Goal: Information Seeking & Learning: Learn about a topic

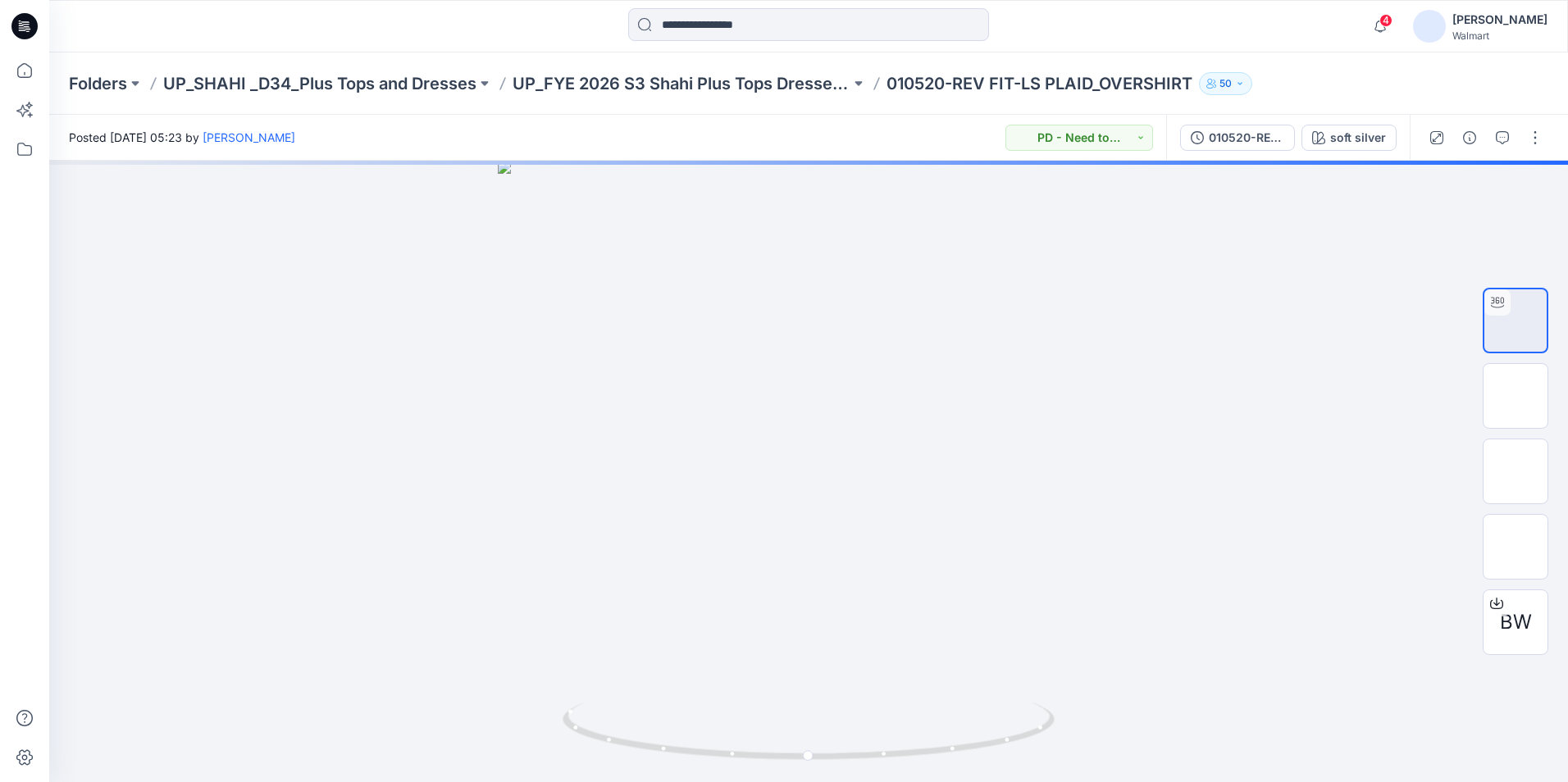
click at [26, 27] on icon at bounding box center [27, 26] width 7 height 1
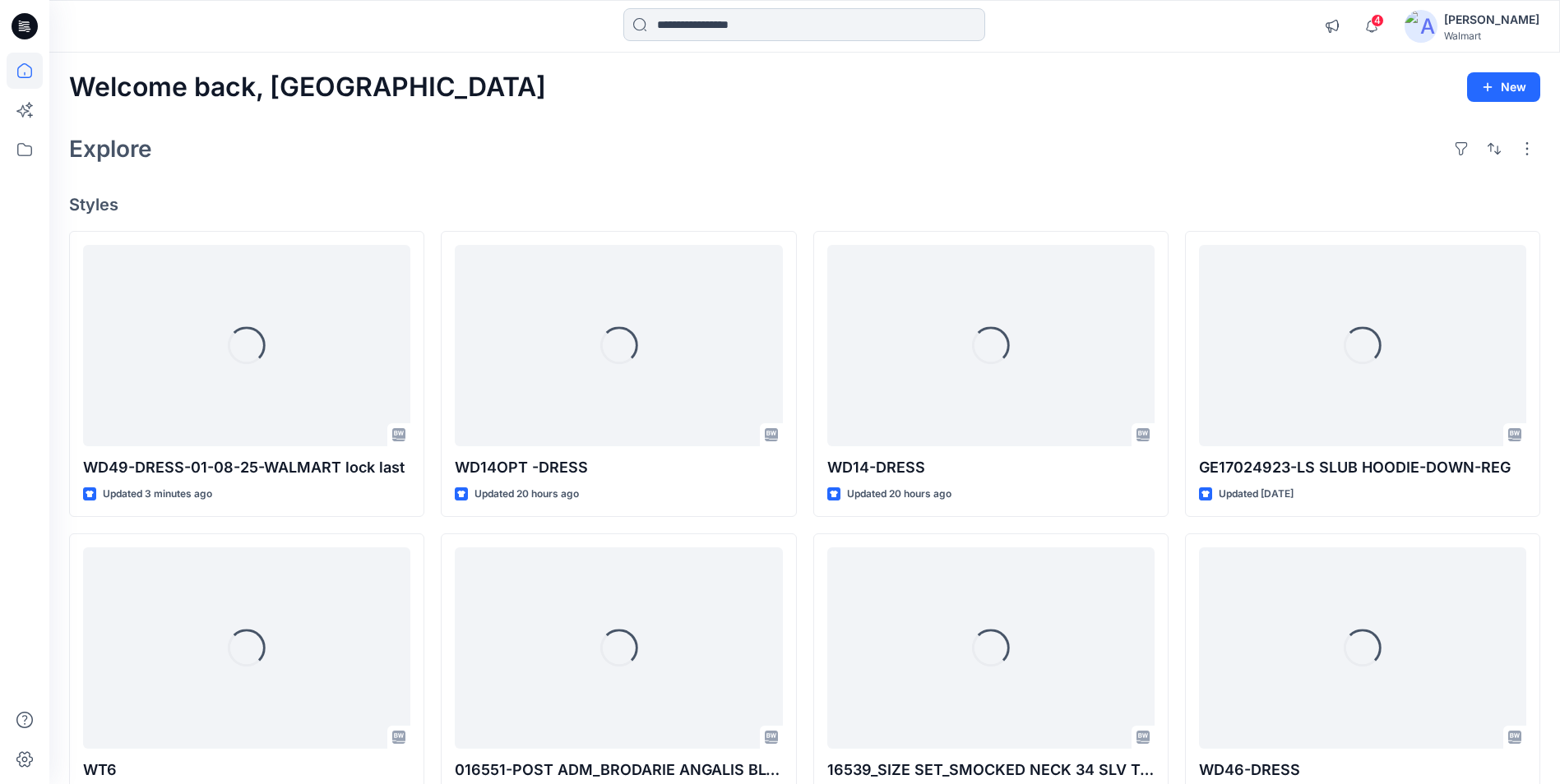
click at [736, 25] on input at bounding box center [804, 25] width 362 height 33
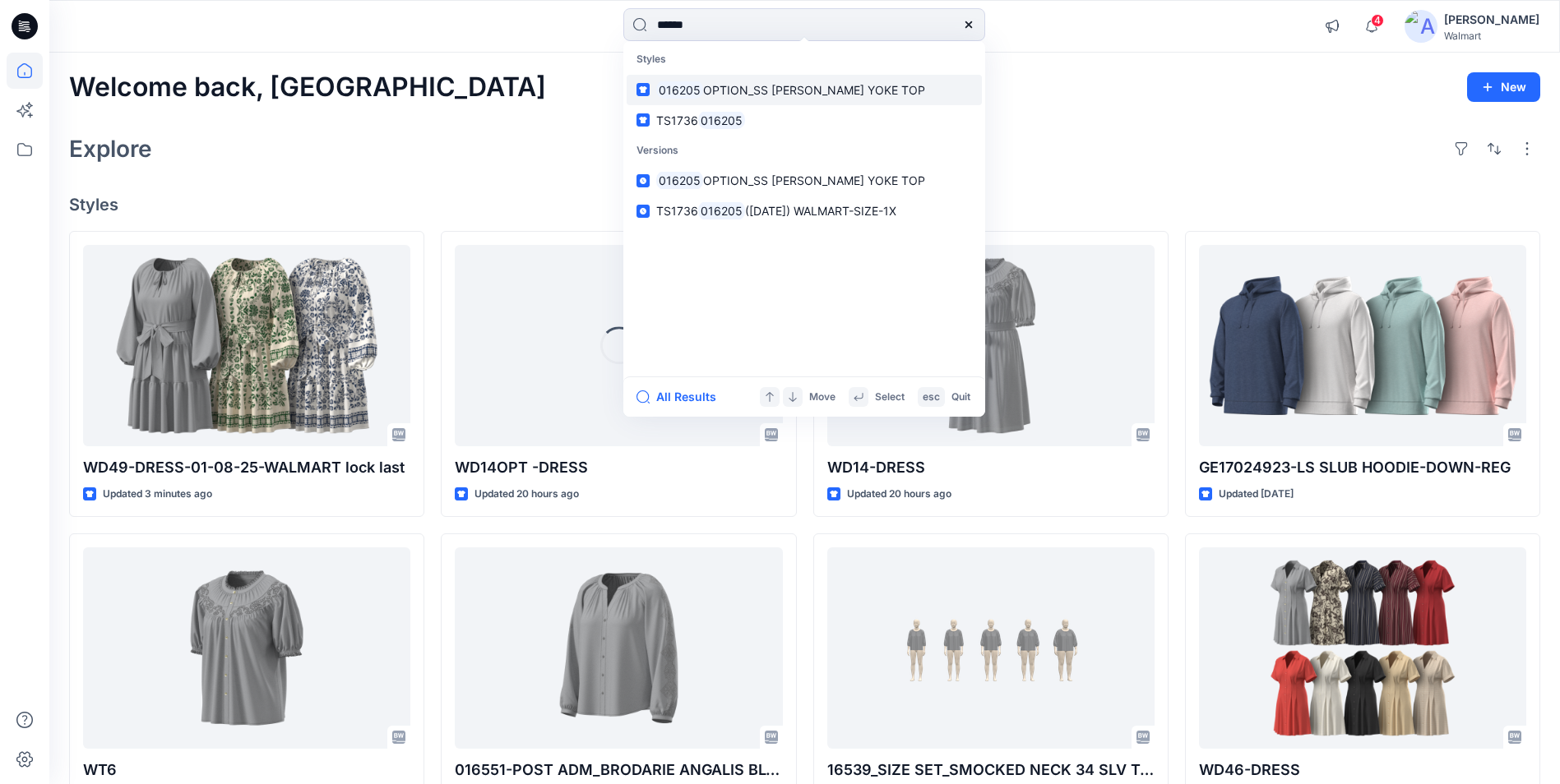
type input "******"
click at [803, 96] on span "OPTION_SS [PERSON_NAME] YOKE TOP" at bounding box center [814, 90] width 222 height 14
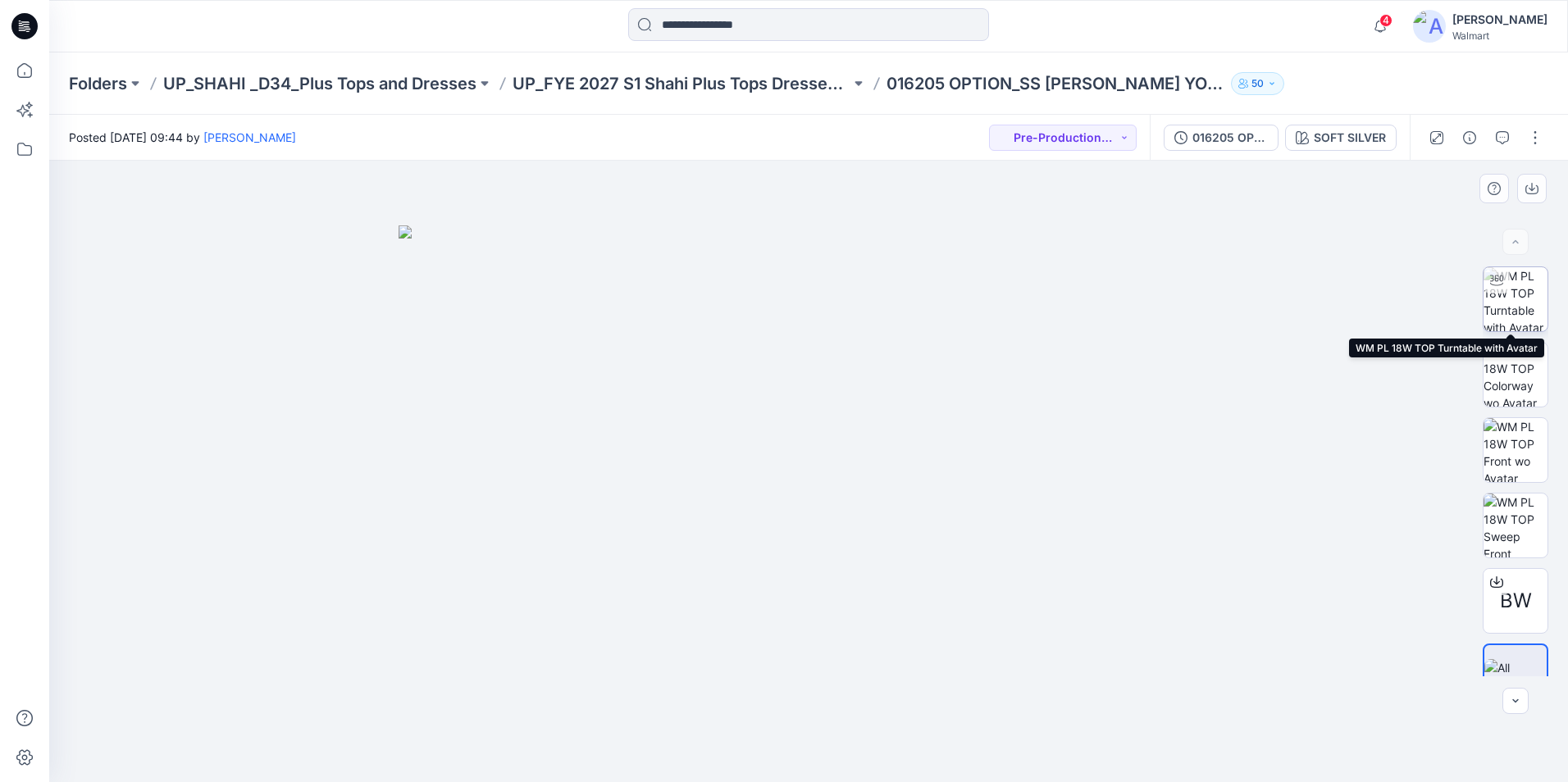
click at [1527, 309] on img at bounding box center [1515, 299] width 64 height 64
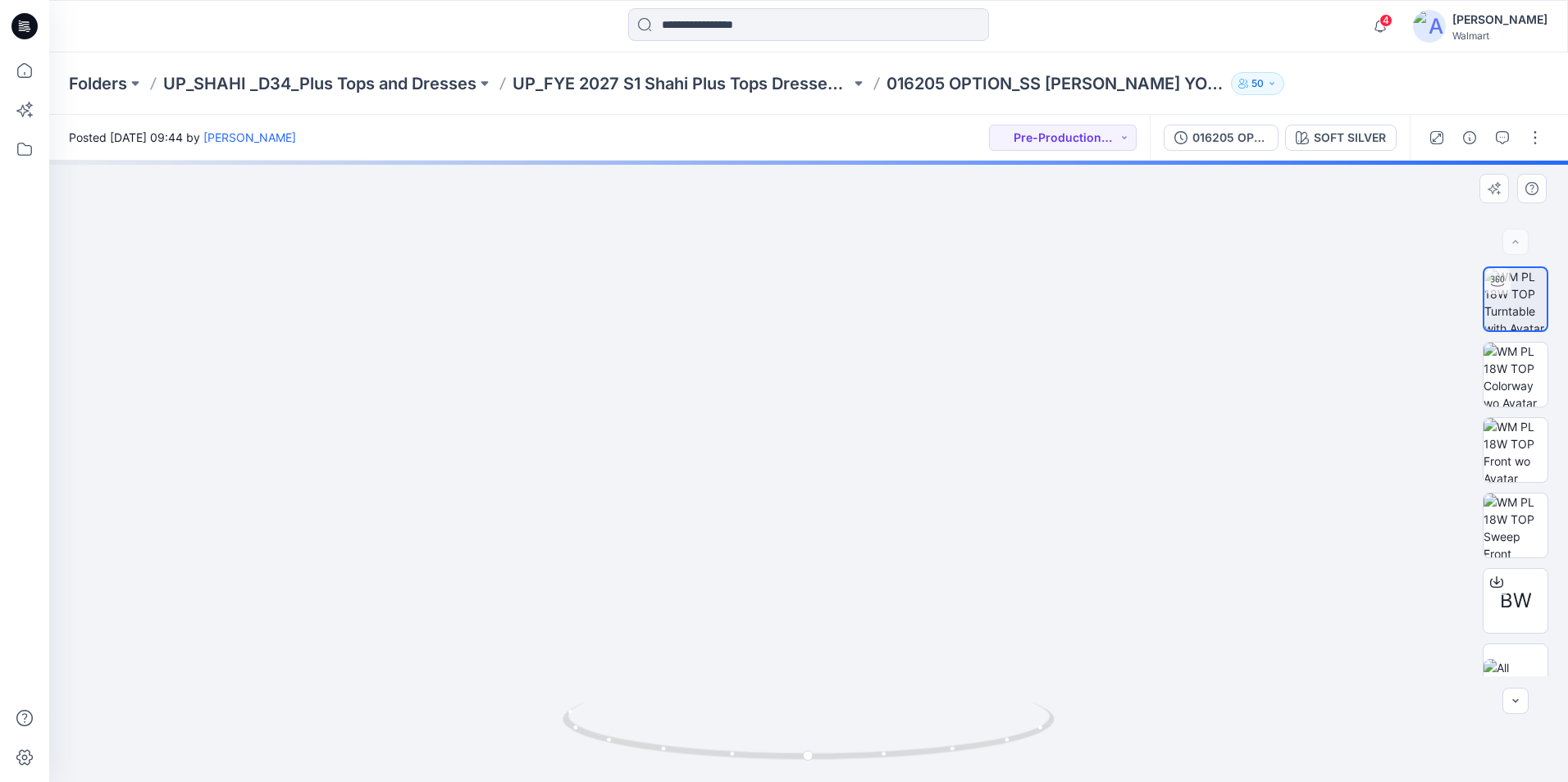
drag, startPoint x: 813, startPoint y: 254, endPoint x: 815, endPoint y: 451, distance: 197.0
drag, startPoint x: 835, startPoint y: 509, endPoint x: 824, endPoint y: 320, distance: 189.3
click at [22, 28] on icon at bounding box center [22, 27] width 6 height 1
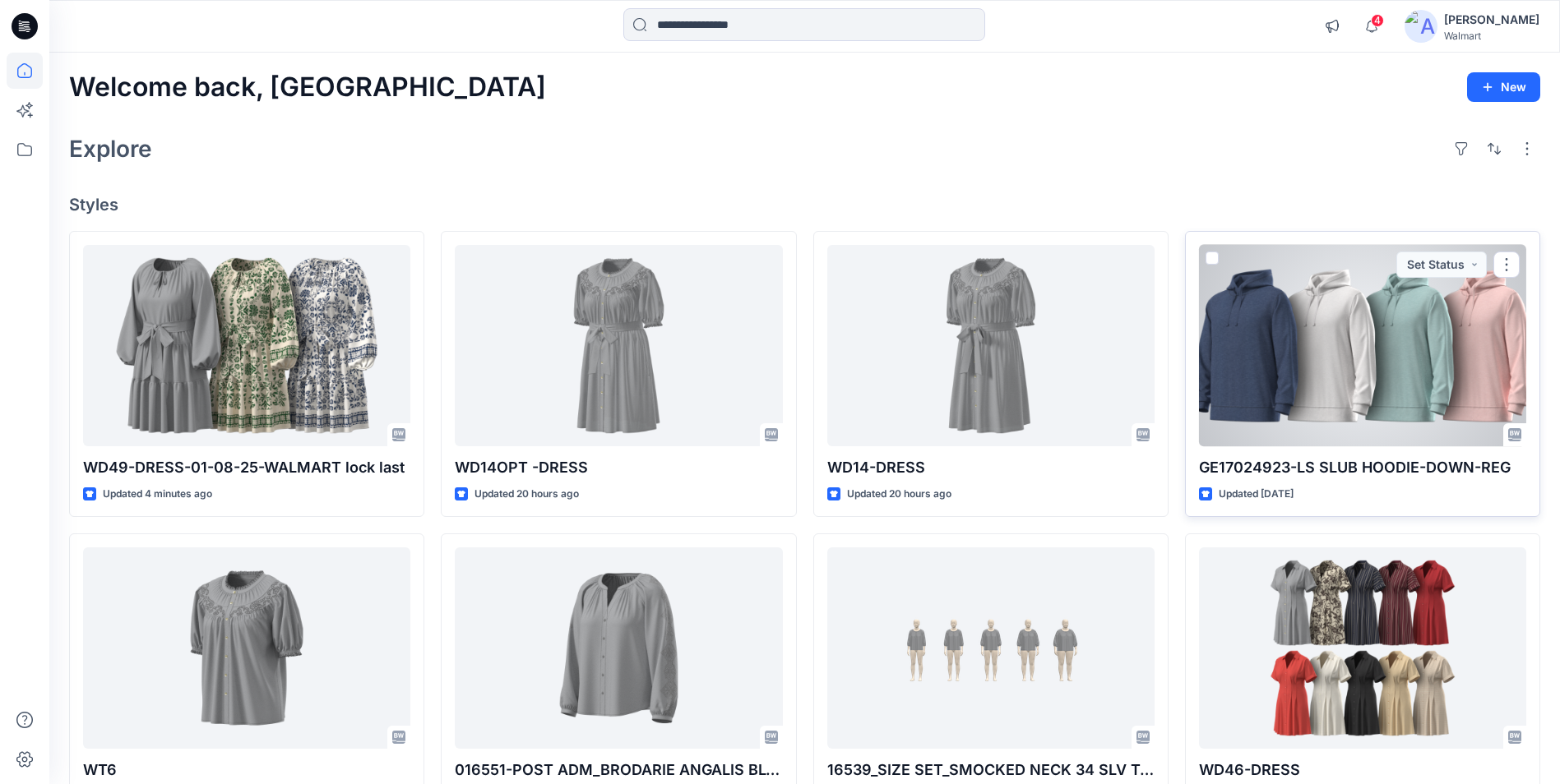
click at [1326, 360] on div at bounding box center [1363, 345] width 327 height 201
